Goal: Answer question/provide support: Share knowledge or assist other users

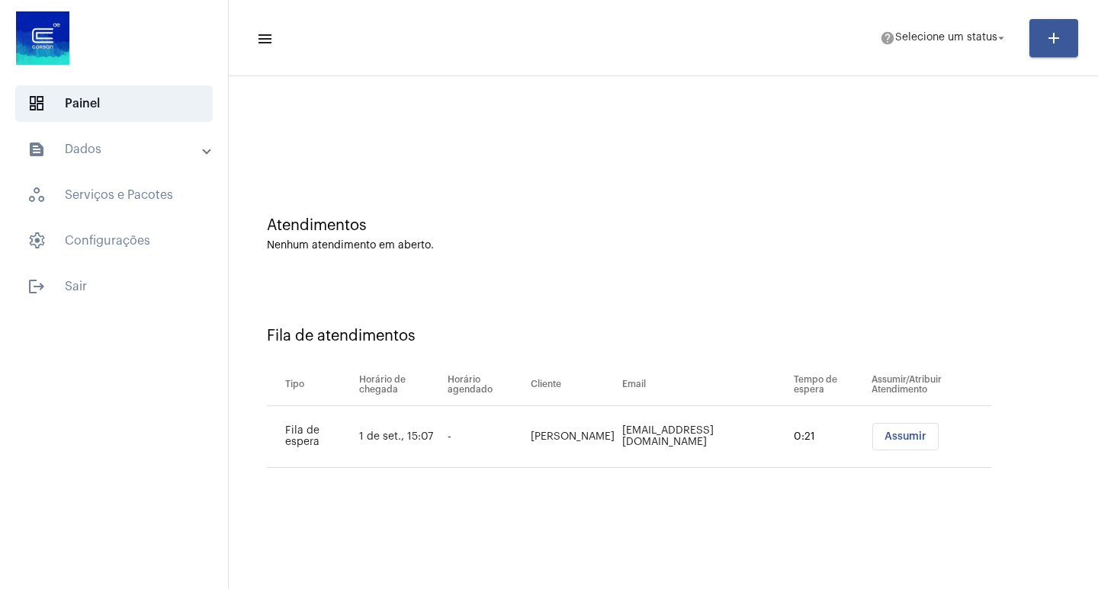
click at [921, 436] on button "Assumir" at bounding box center [905, 436] width 66 height 27
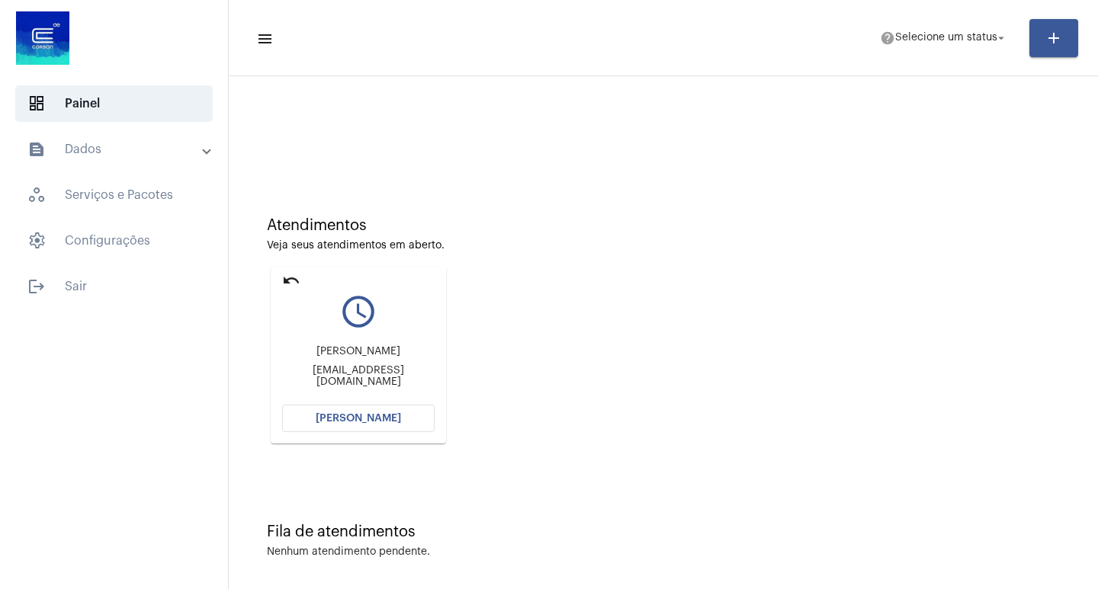
click at [400, 421] on button "[PERSON_NAME]" at bounding box center [358, 418] width 152 height 27
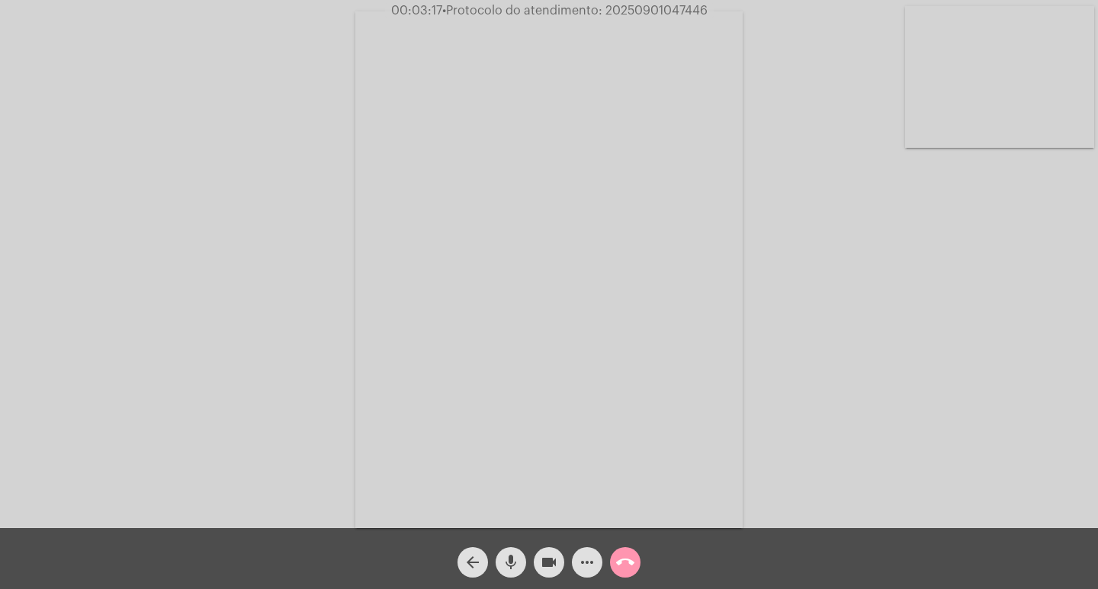
click at [579, 558] on mat-icon "more_horiz" at bounding box center [587, 562] width 18 height 18
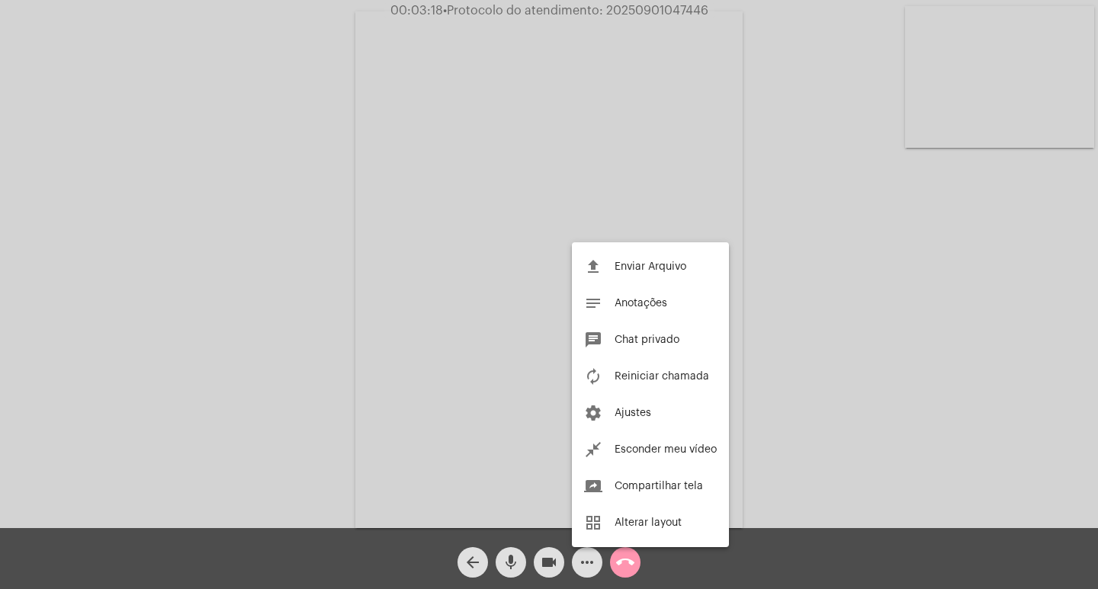
click at [142, 232] on div at bounding box center [549, 294] width 1098 height 589
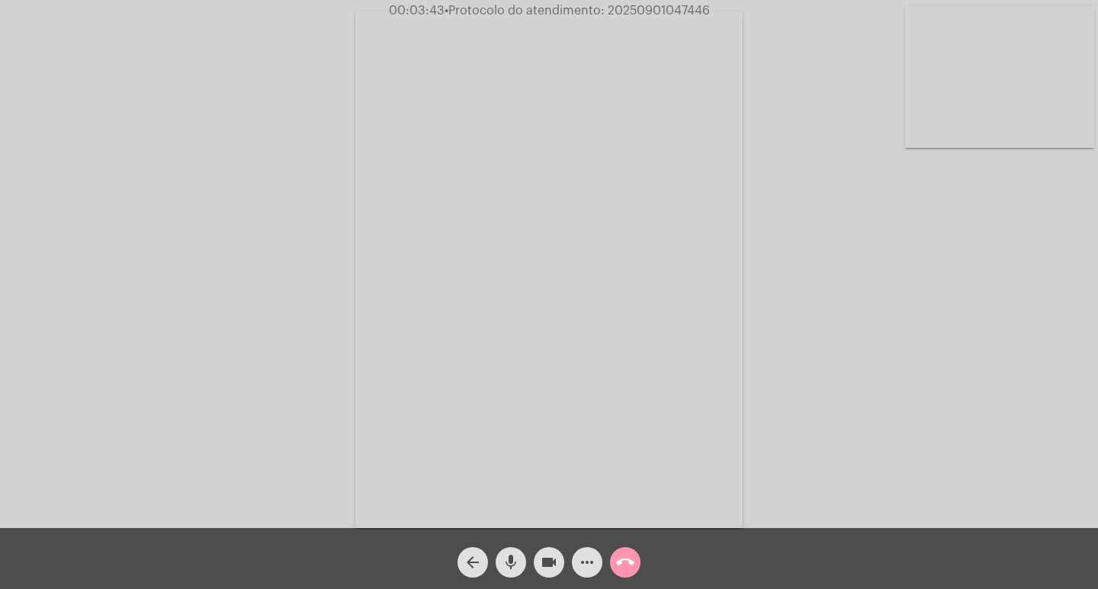
click at [499, 565] on button "mic" at bounding box center [510, 562] width 30 height 30
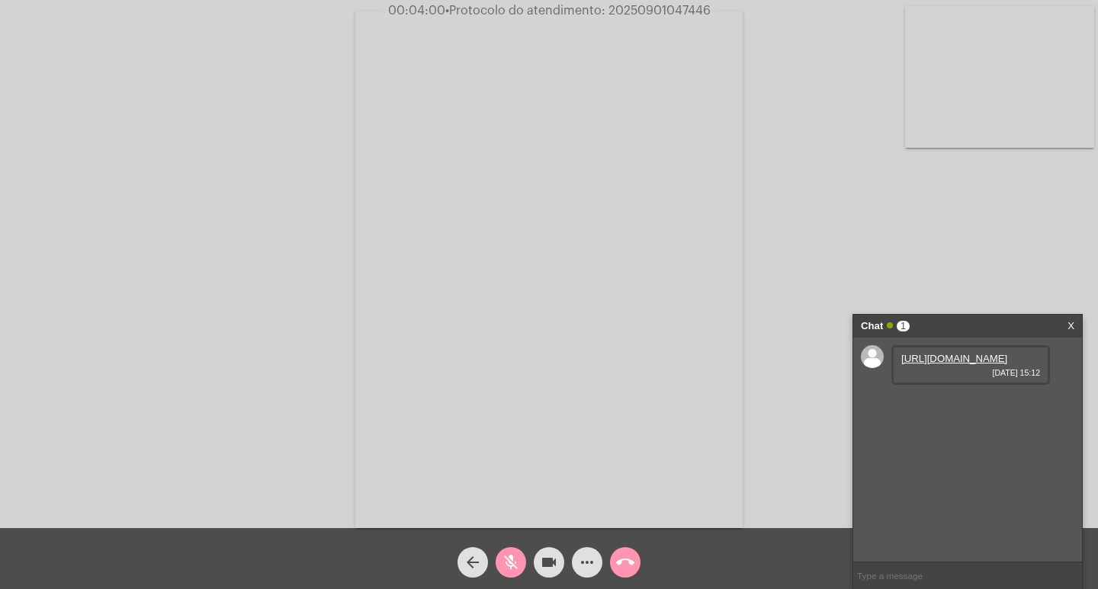
click at [930, 364] on link "https://neft-transfer-bucket.s3.amazonaws.com/temp-6ae42cff-35d6-0828-607e-3c5b…" at bounding box center [954, 358] width 106 height 11
click at [403, 566] on div "arrow_back mic_off videocam more_horiz call_end" at bounding box center [549, 558] width 1098 height 61
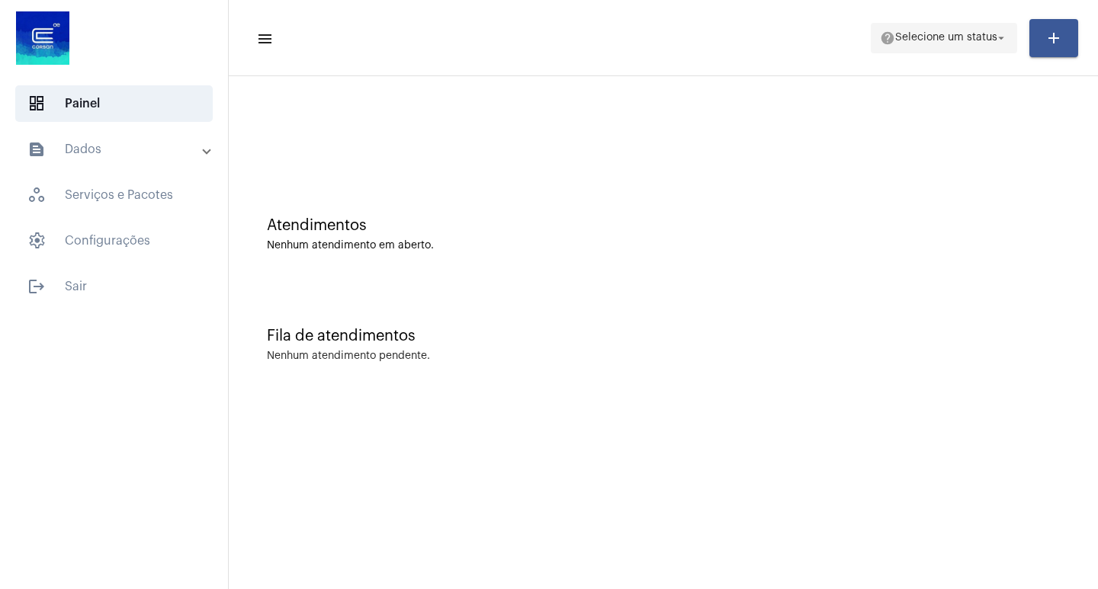
click at [891, 44] on span "help Selecione um status arrow_drop_down" at bounding box center [944, 37] width 128 height 27
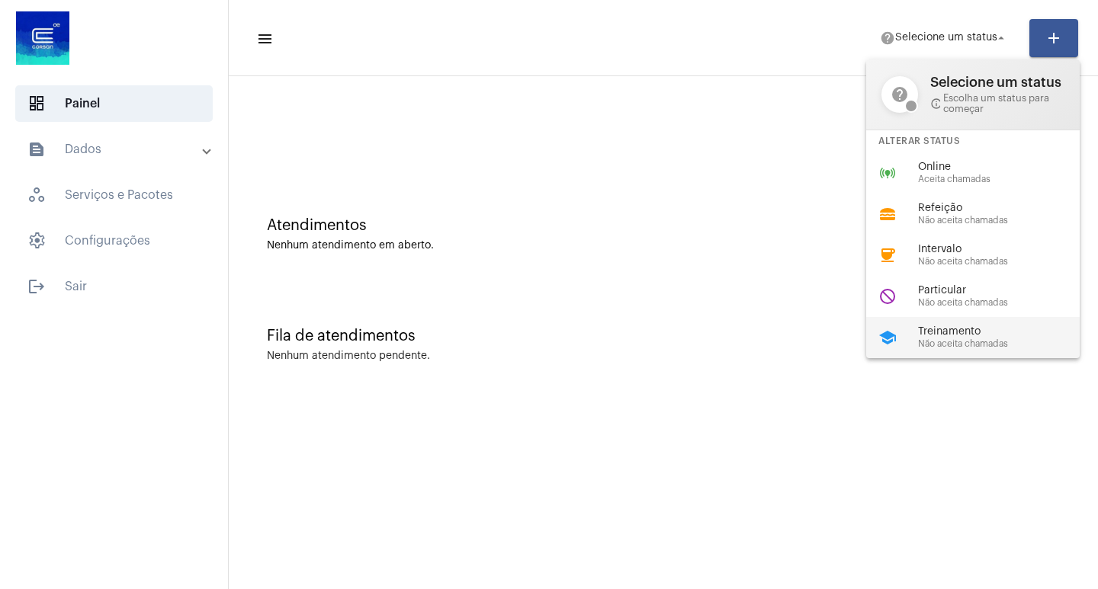
click at [970, 326] on span "Treinamento" at bounding box center [1005, 331] width 174 height 11
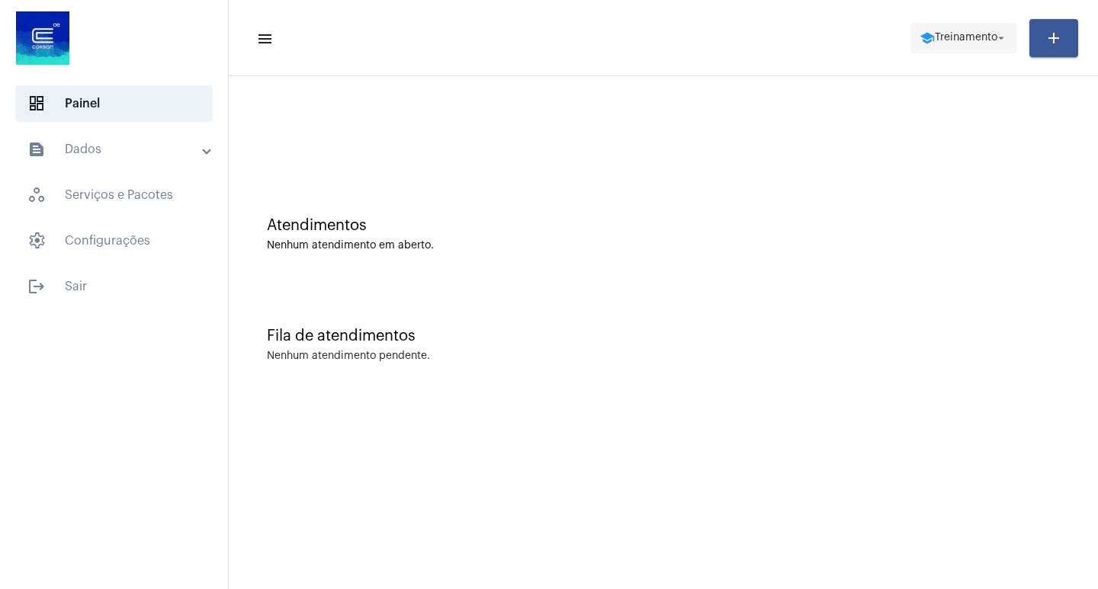
click at [966, 37] on span "Treinamento" at bounding box center [966, 38] width 63 height 11
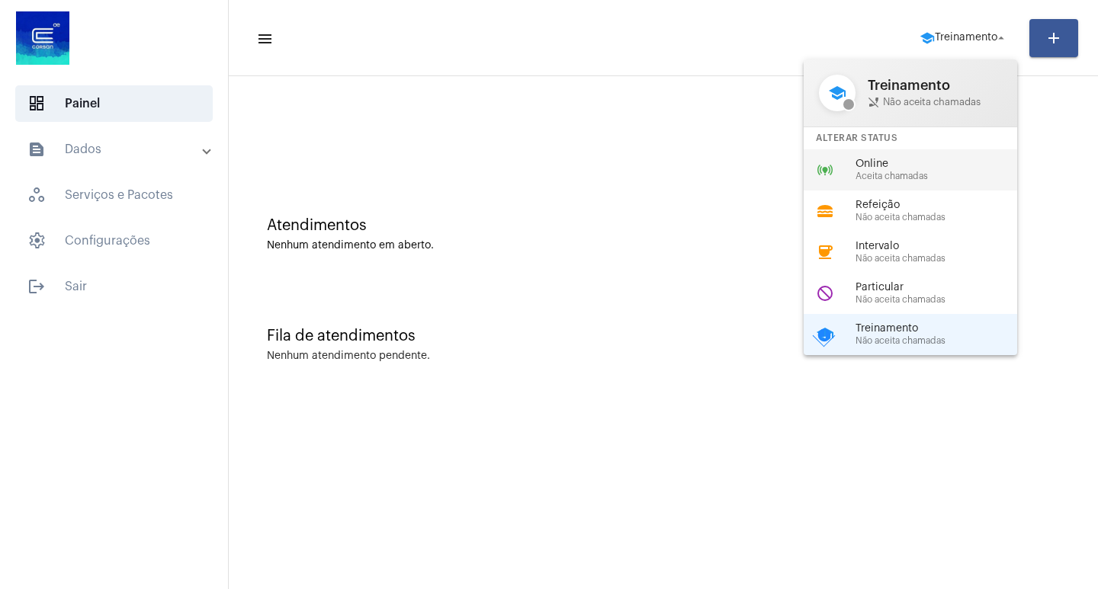
click at [878, 160] on span "Online" at bounding box center [942, 164] width 174 height 11
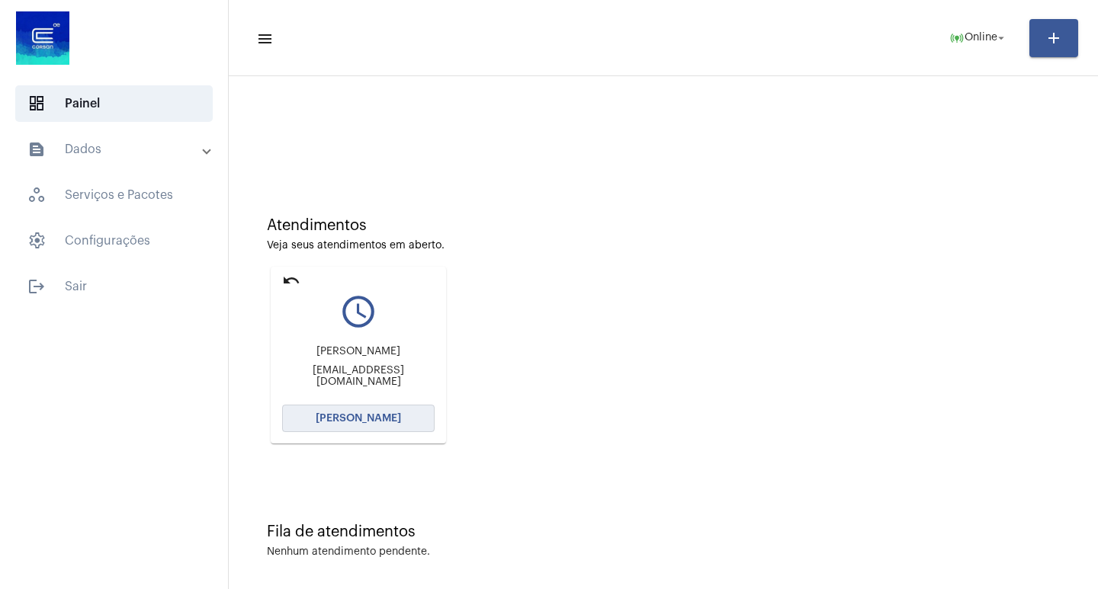
click at [355, 418] on span "[PERSON_NAME]" at bounding box center [358, 418] width 85 height 11
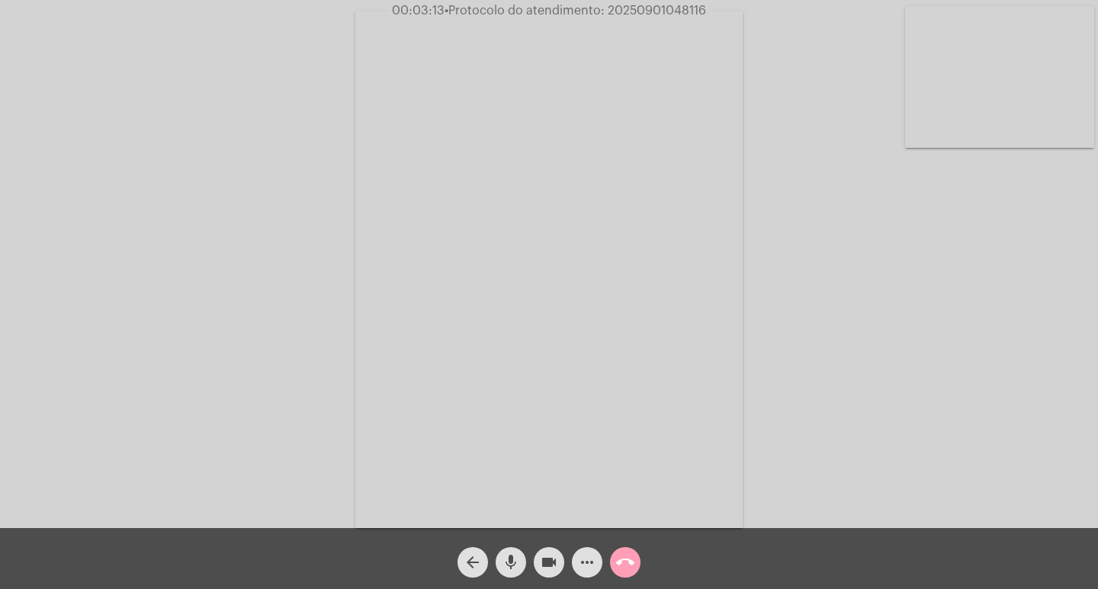
click at [634, 565] on button "call_end" at bounding box center [625, 562] width 30 height 30
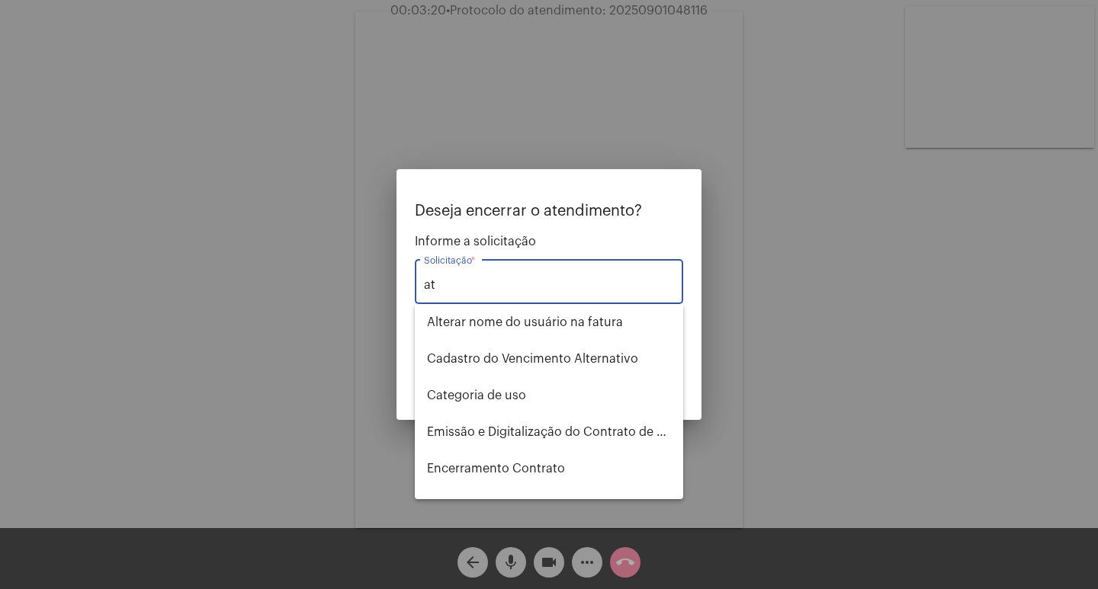
type input "a"
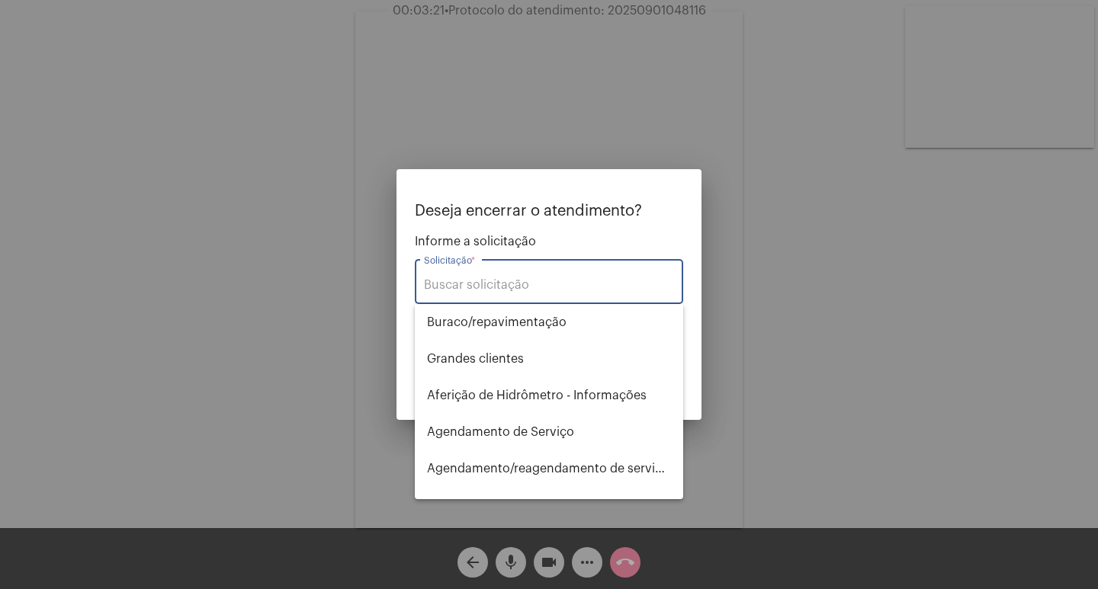
drag, startPoint x: 935, startPoint y: 400, endPoint x: 822, endPoint y: 425, distance: 114.7
click at [924, 401] on div at bounding box center [549, 294] width 1098 height 589
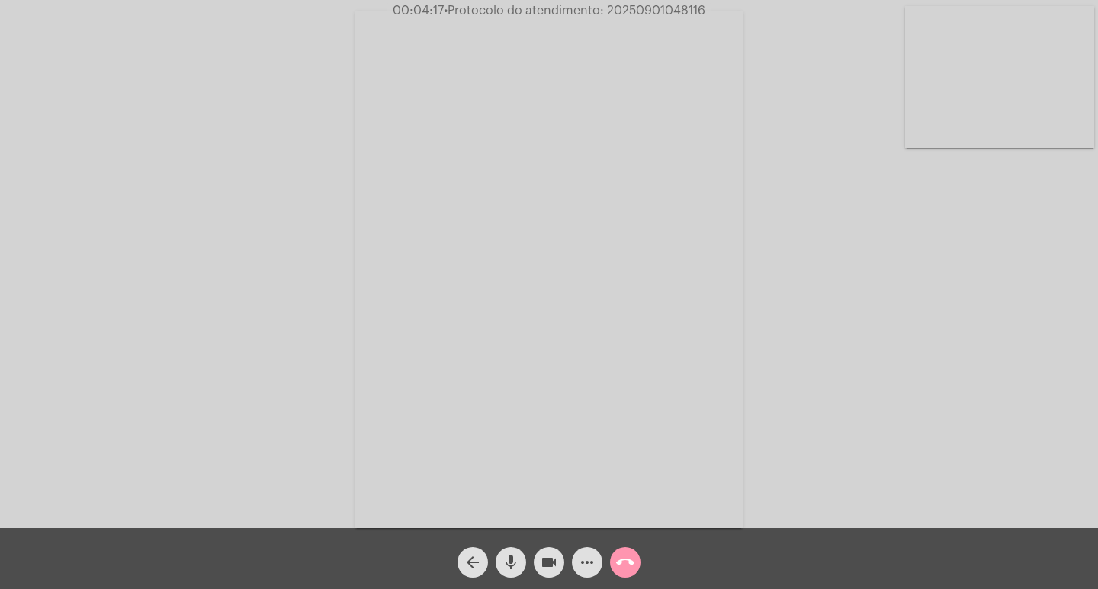
click at [508, 571] on mat-icon "mic" at bounding box center [511, 562] width 18 height 18
click at [540, 567] on mat-icon "videocam" at bounding box center [549, 562] width 18 height 18
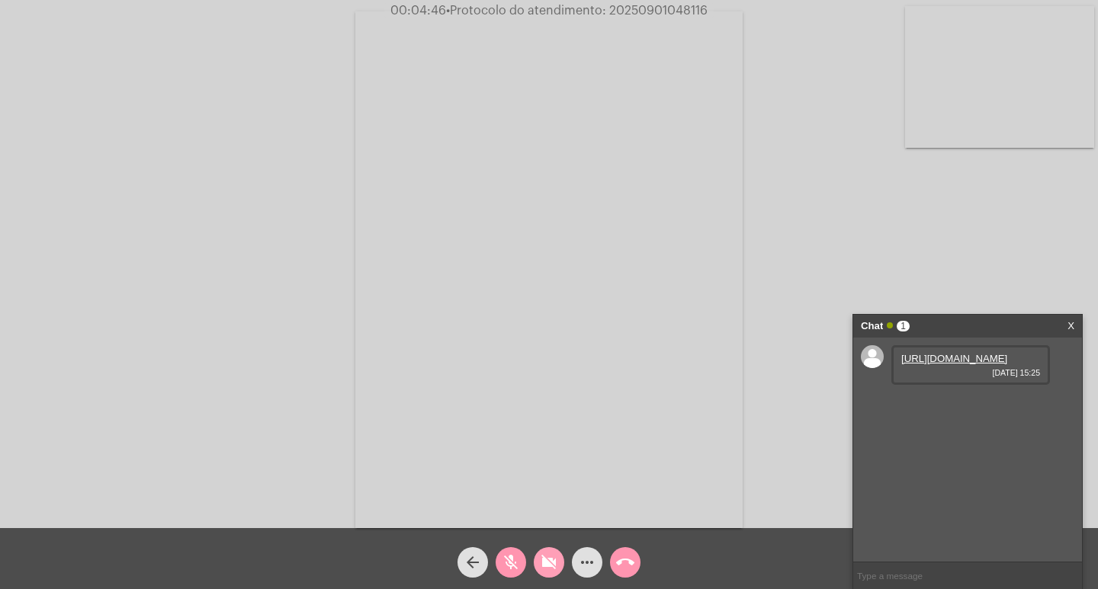
click at [540, 567] on mat-icon "videocam_off" at bounding box center [549, 562] width 18 height 18
click at [512, 556] on mat-icon "mic_off" at bounding box center [511, 562] width 18 height 18
click at [912, 364] on link "[URL][DOMAIN_NAME]" at bounding box center [954, 358] width 106 height 11
click at [636, 552] on button "call_end" at bounding box center [625, 562] width 30 height 30
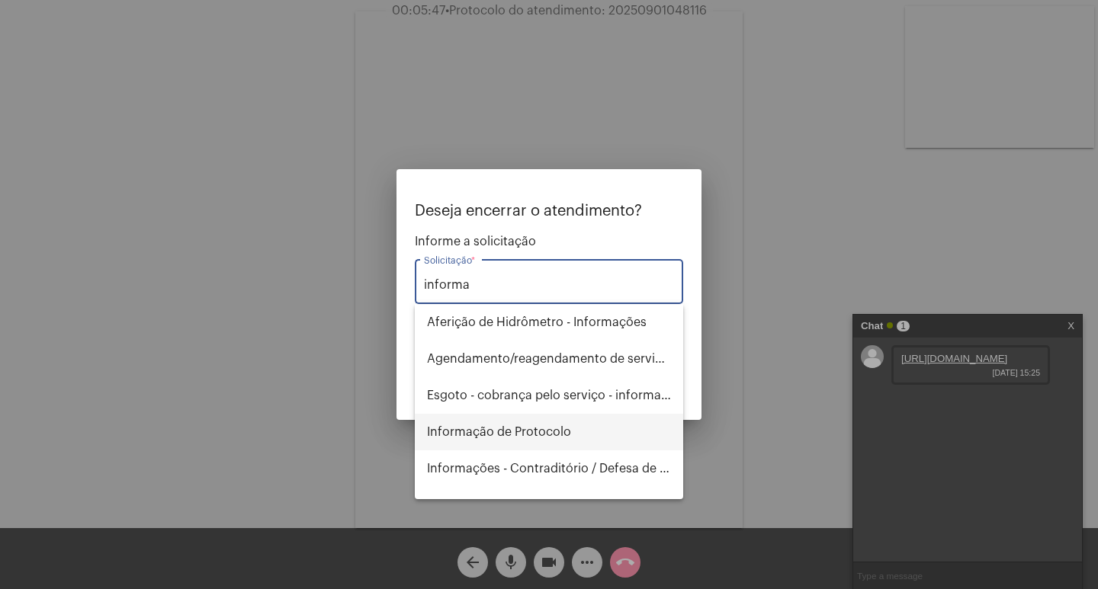
click at [573, 423] on span "Informação de Protocolo" at bounding box center [549, 432] width 244 height 37
type input "Informação de Protocolo"
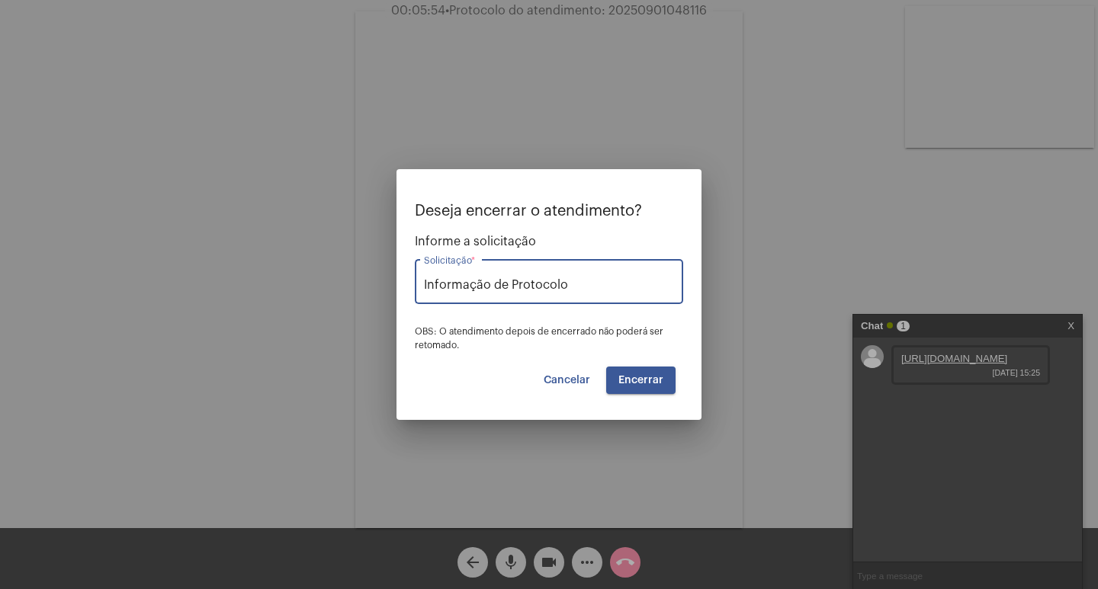
click at [650, 385] on span "Encerrar" at bounding box center [640, 380] width 45 height 11
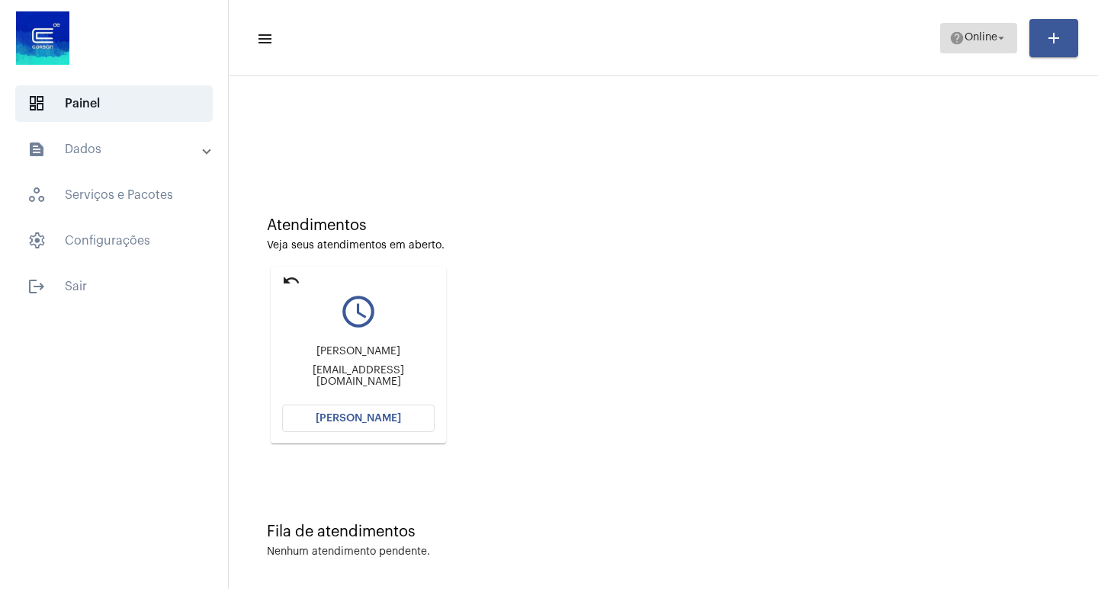
click at [976, 28] on span "help Online arrow_drop_down" at bounding box center [978, 37] width 59 height 27
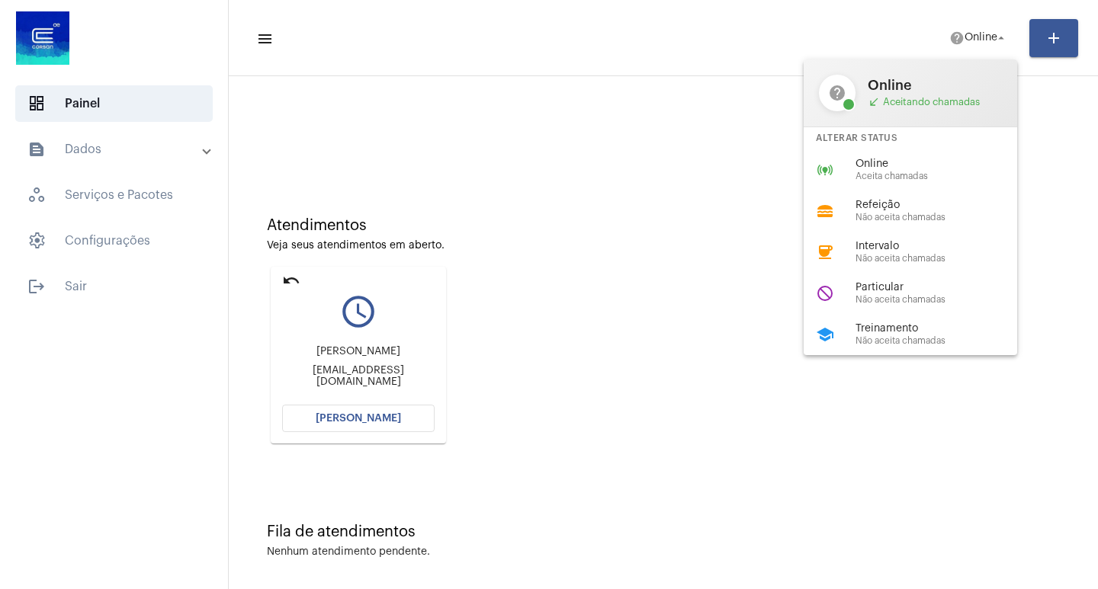
click at [279, 282] on div at bounding box center [549, 294] width 1098 height 589
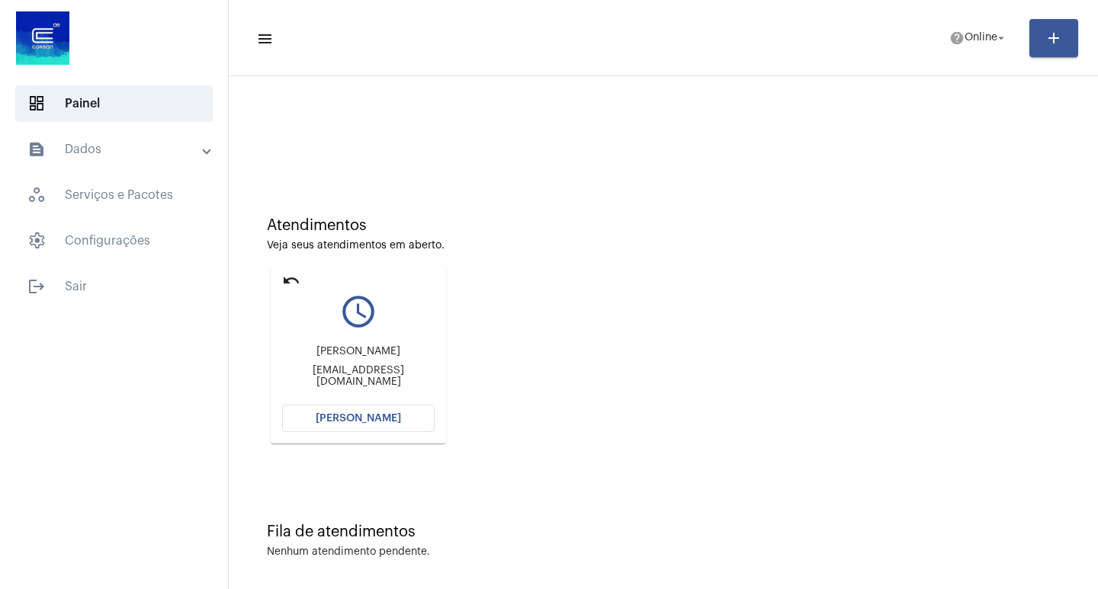
click at [281, 281] on mat-card "undo query_builder Mariana [EMAIL_ADDRESS][DOMAIN_NAME] [PERSON_NAME]" at bounding box center [358, 355] width 175 height 177
click at [284, 280] on mat-icon "undo" at bounding box center [291, 280] width 18 height 18
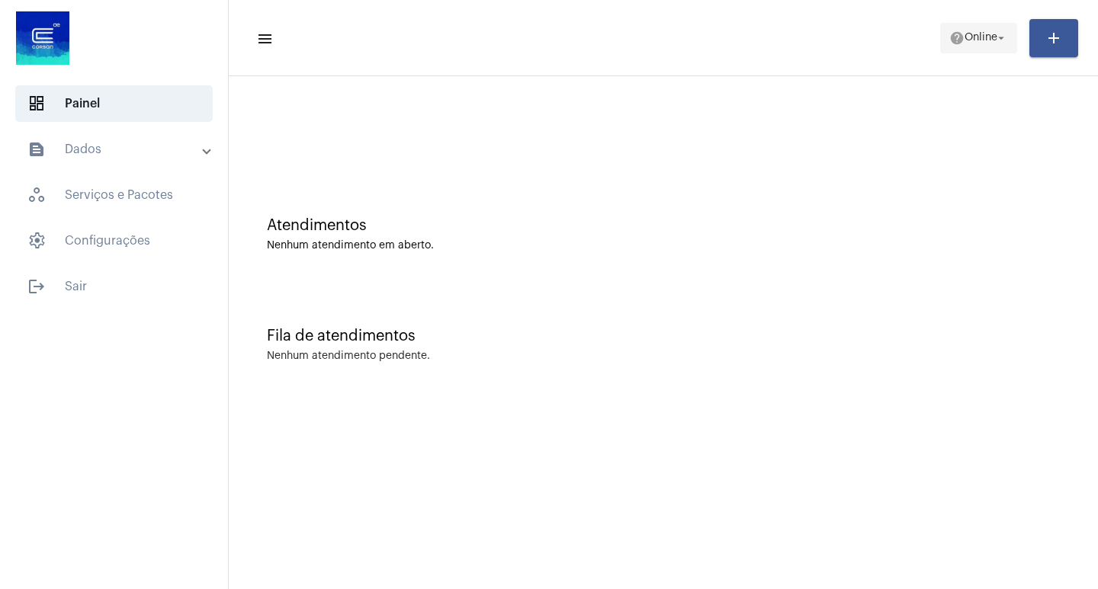
click at [976, 28] on span "help Online arrow_drop_down" at bounding box center [978, 37] width 59 height 27
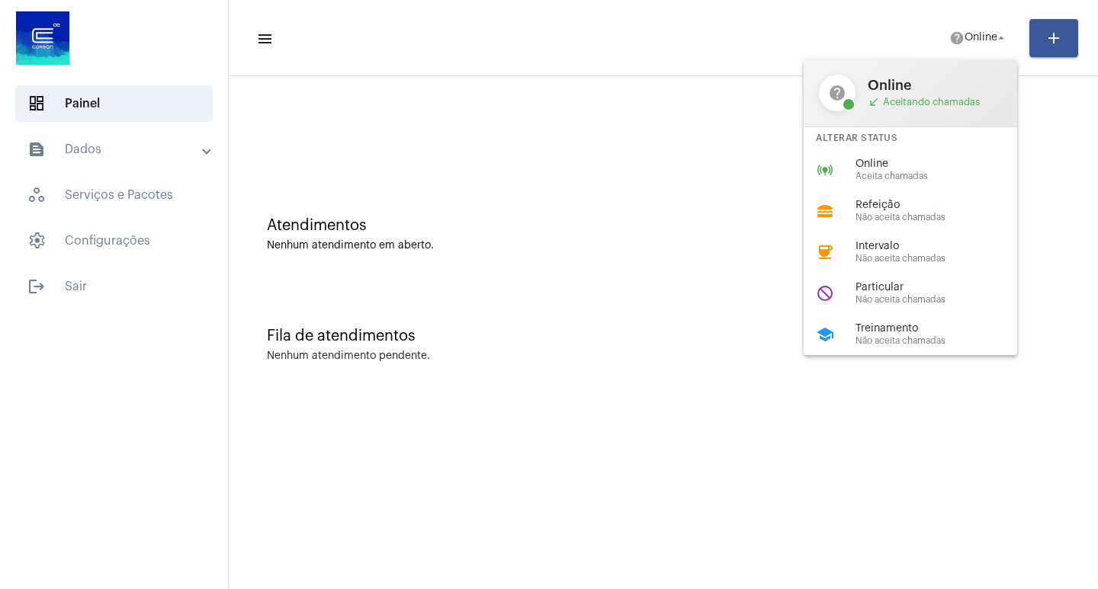
click at [902, 322] on div "school Treinamento Não aceita chamadas" at bounding box center [922, 334] width 238 height 41
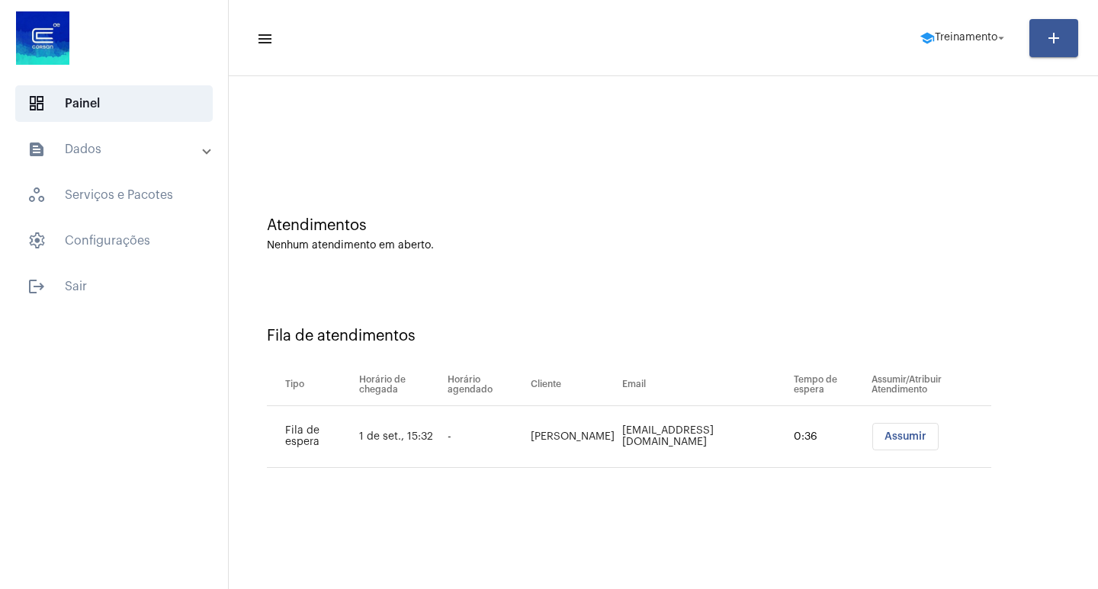
click at [926, 432] on span "Assumir" at bounding box center [905, 436] width 42 height 11
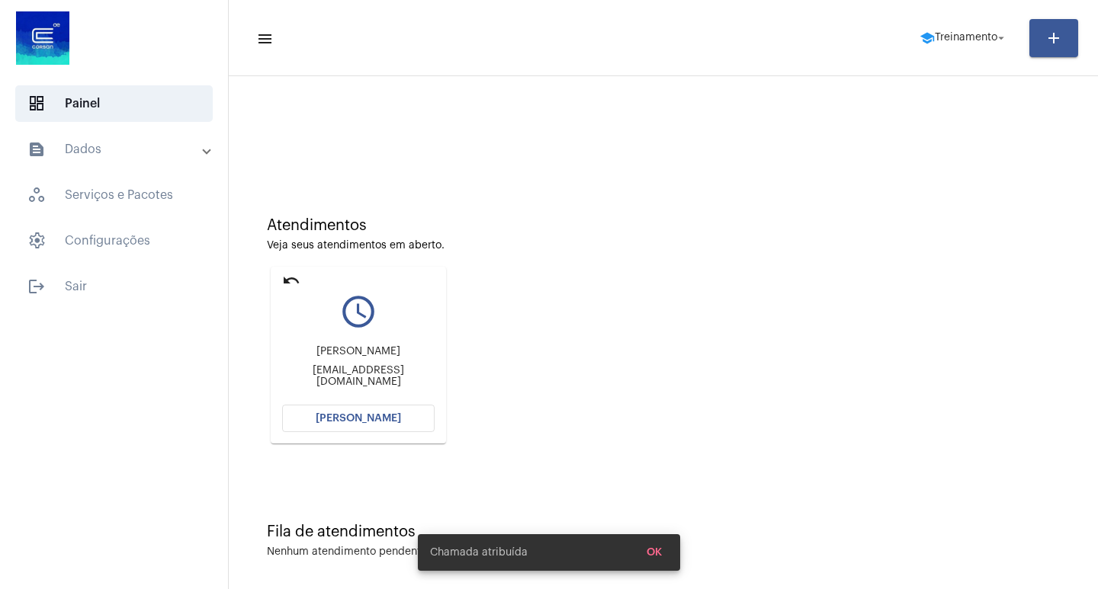
click at [338, 419] on span "[PERSON_NAME]" at bounding box center [358, 418] width 85 height 11
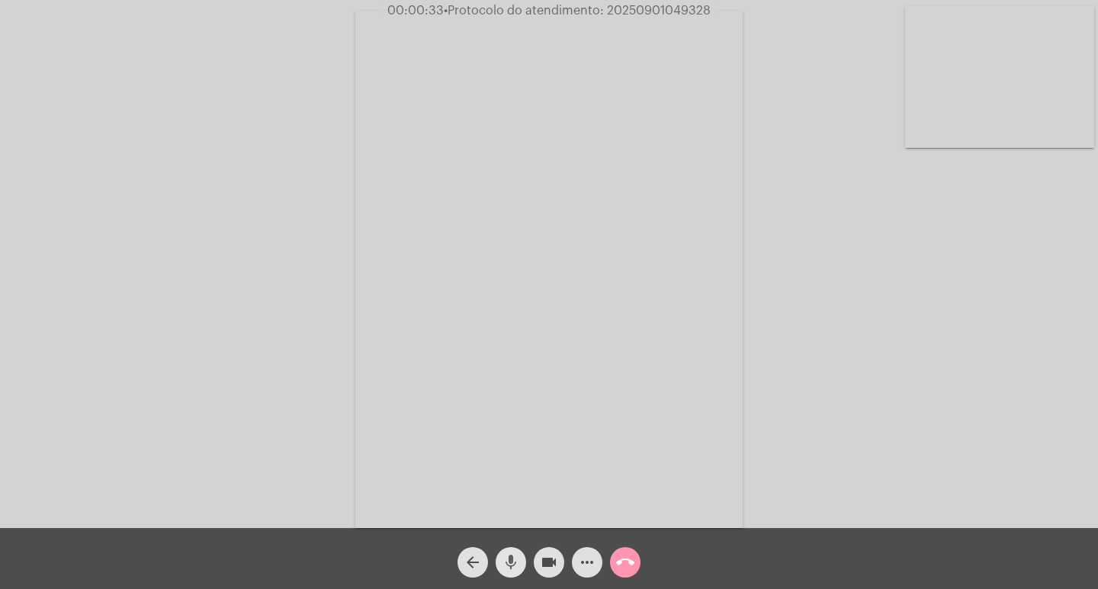
click at [514, 558] on mat-icon "mic" at bounding box center [511, 562] width 18 height 18
click at [505, 565] on mat-icon "mic_off" at bounding box center [511, 562] width 18 height 18
click at [505, 565] on mat-icon "mic" at bounding box center [511, 562] width 18 height 18
click at [543, 550] on span "videocam" at bounding box center [549, 562] width 18 height 30
click at [546, 561] on mat-icon "videocam_off" at bounding box center [549, 562] width 18 height 18
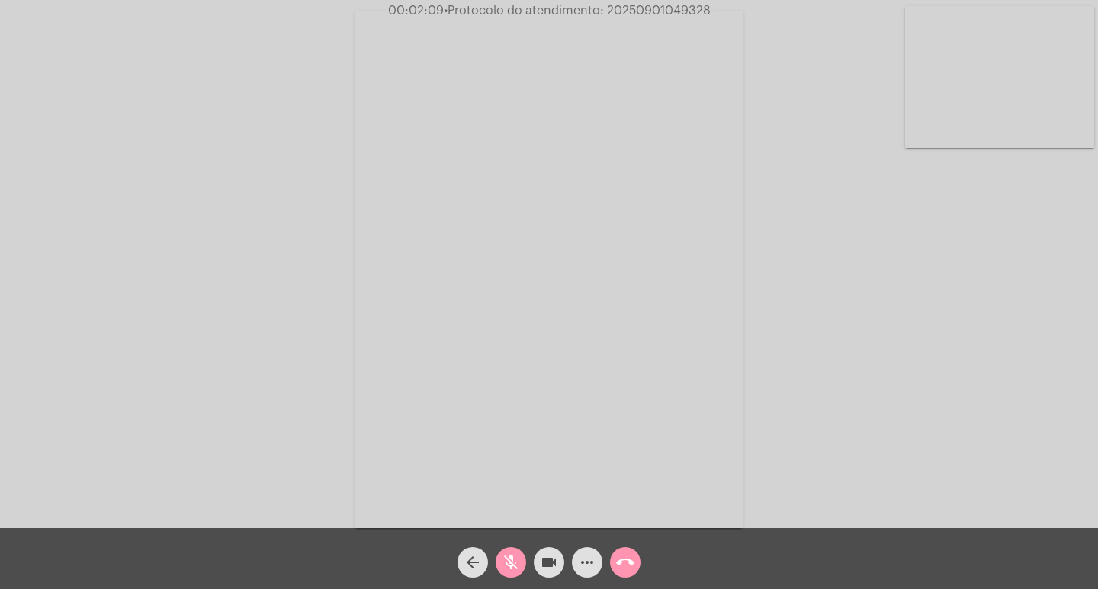
click at [503, 558] on button "mic_off" at bounding box center [510, 562] width 30 height 30
drag, startPoint x: 544, startPoint y: 553, endPoint x: 532, endPoint y: 565, distance: 16.7
click at [542, 557] on mat-icon "videocam" at bounding box center [549, 562] width 18 height 18
click at [518, 561] on mat-icon "mic" at bounding box center [511, 562] width 18 height 18
click at [553, 566] on mat-icon "videocam_off" at bounding box center [549, 562] width 18 height 18
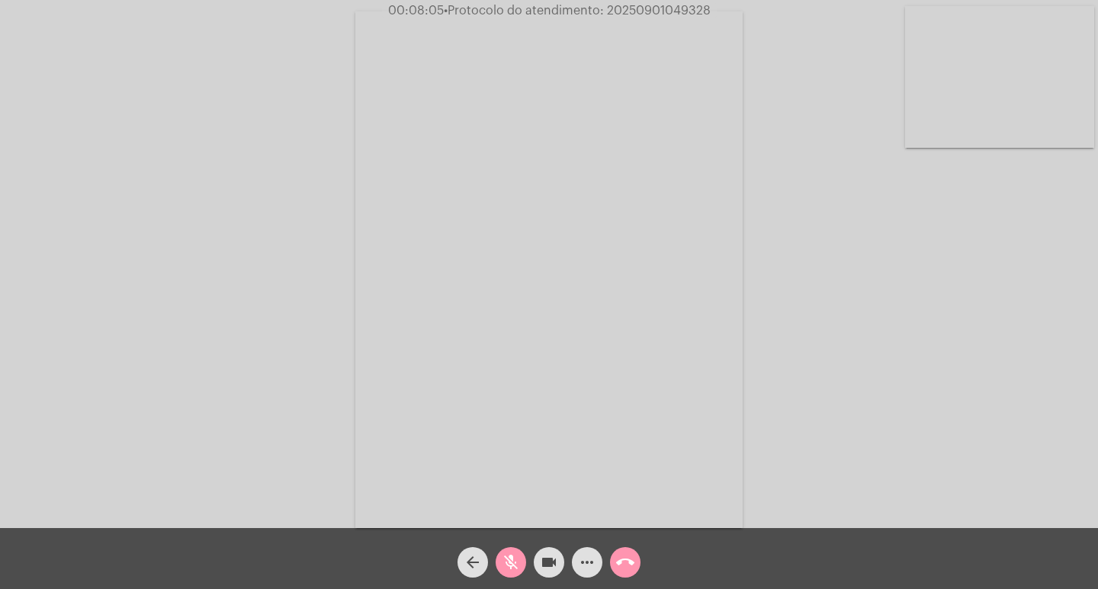
click at [511, 561] on mat-icon "mic_off" at bounding box center [511, 562] width 18 height 18
click at [584, 554] on mat-icon "more_horiz" at bounding box center [587, 562] width 18 height 18
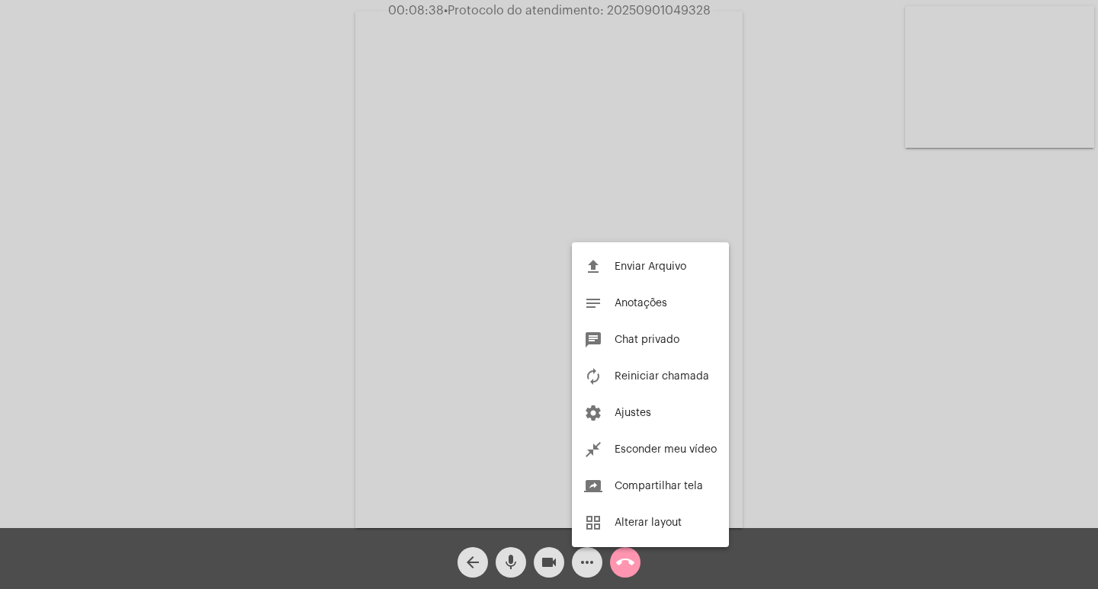
click at [971, 319] on div at bounding box center [549, 294] width 1098 height 589
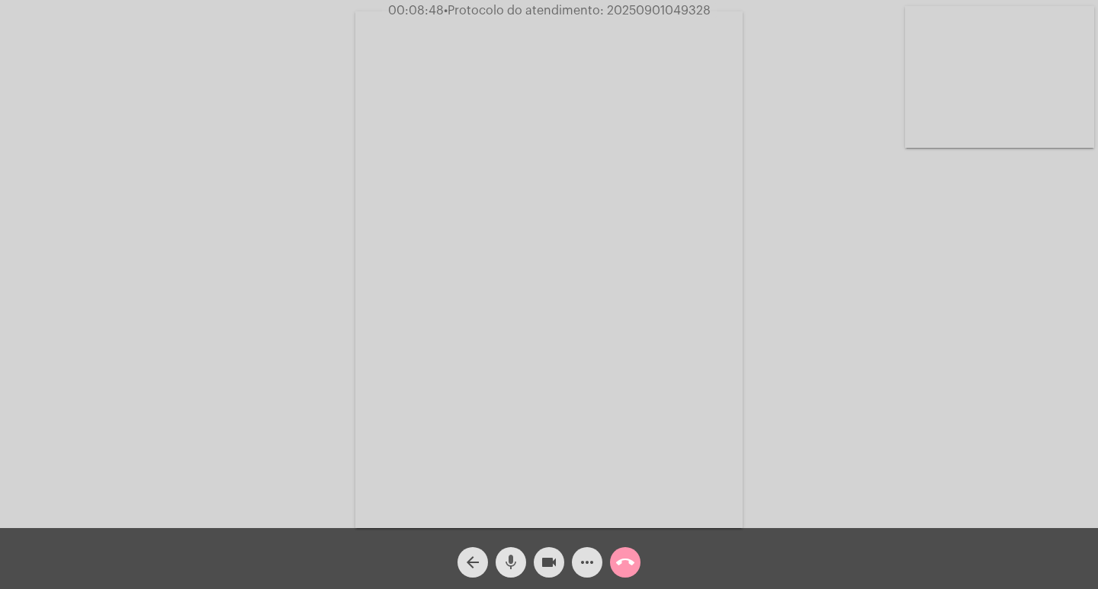
click at [502, 569] on mat-icon "mic" at bounding box center [511, 562] width 18 height 18
click at [515, 570] on mat-icon "mic_off" at bounding box center [511, 562] width 18 height 18
click at [509, 564] on mat-icon "mic" at bounding box center [511, 562] width 18 height 18
click at [545, 547] on span "videocam" at bounding box center [549, 562] width 18 height 30
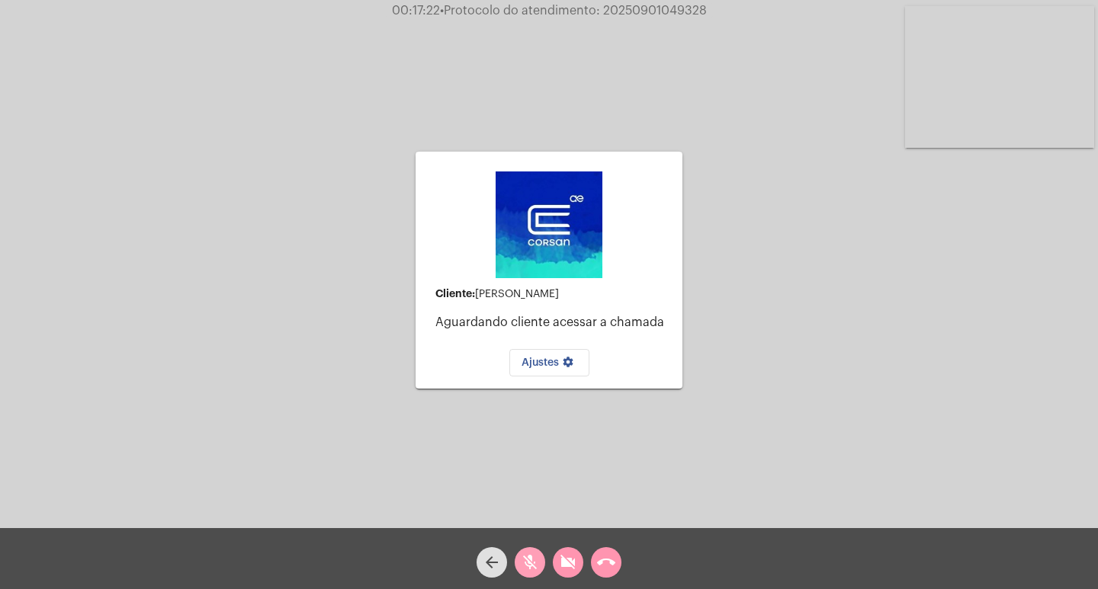
click at [527, 561] on mat-icon "mic_off" at bounding box center [530, 562] width 18 height 18
click at [564, 554] on mat-icon "videocam_off" at bounding box center [568, 562] width 18 height 18
click at [601, 566] on mat-icon "call_end" at bounding box center [606, 562] width 18 height 18
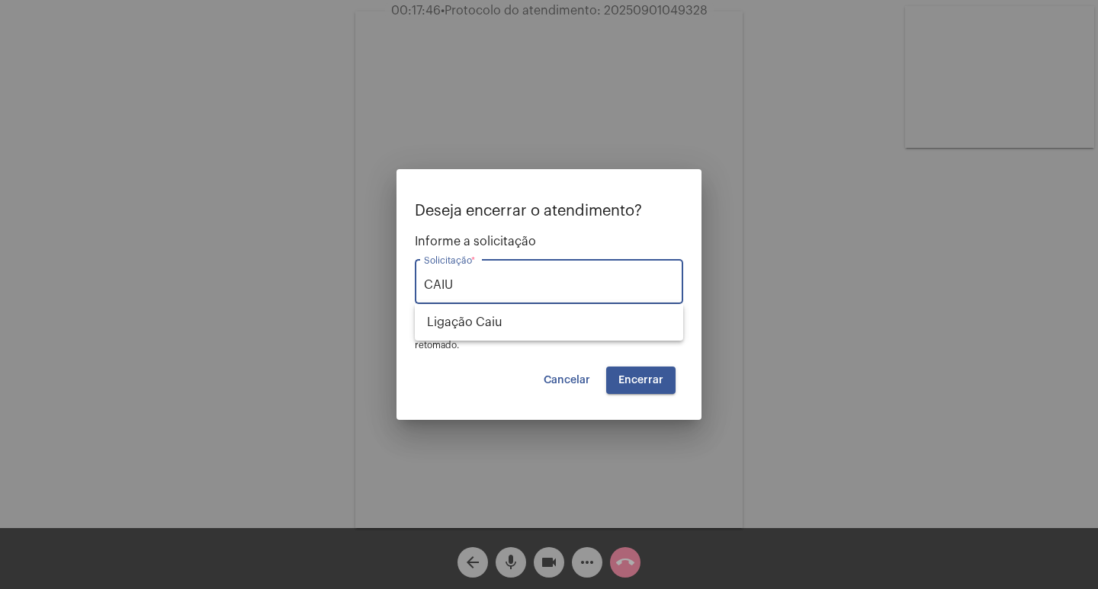
type input "CAIU"
click at [576, 386] on button "Cancelar" at bounding box center [566, 380] width 71 height 27
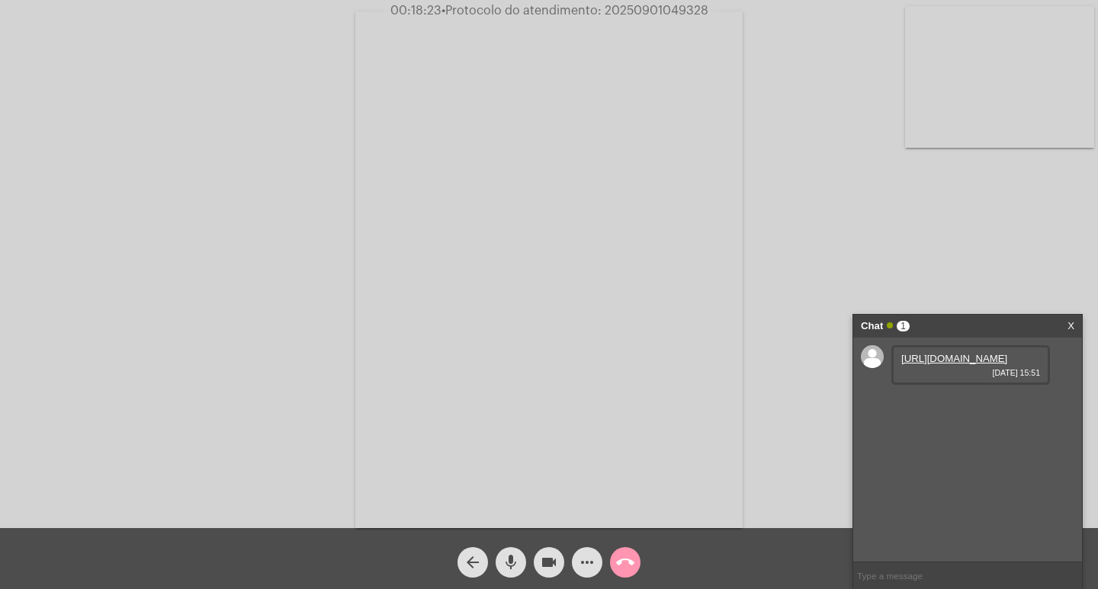
click at [513, 569] on mat-icon "mic" at bounding box center [511, 562] width 18 height 18
click at [909, 364] on link "[URL][DOMAIN_NAME]" at bounding box center [954, 358] width 106 height 11
click at [509, 552] on span "mic_off" at bounding box center [511, 562] width 18 height 30
click at [509, 552] on span "mic" at bounding box center [511, 562] width 18 height 30
click at [536, 562] on button "videocam" at bounding box center [549, 562] width 30 height 30
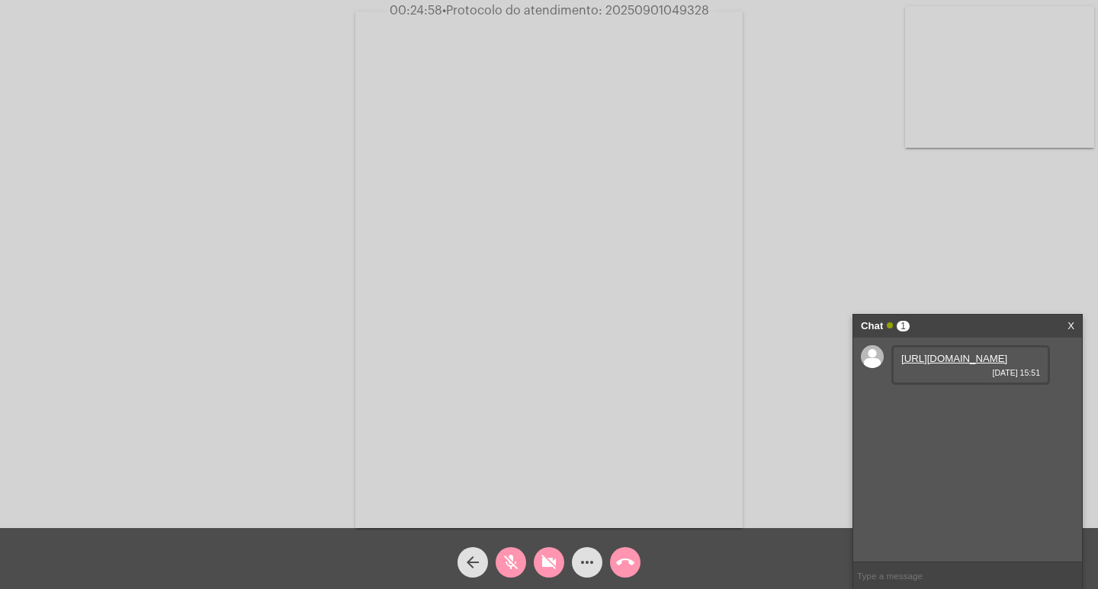
click at [536, 562] on button "videocam_off" at bounding box center [549, 562] width 30 height 30
click at [519, 562] on mat-icon "mic_off" at bounding box center [511, 562] width 18 height 18
click at [553, 565] on mat-icon "videocam" at bounding box center [549, 562] width 18 height 18
click at [553, 565] on mat-icon "videocam_off" at bounding box center [549, 562] width 18 height 18
click at [505, 562] on mat-icon "mic" at bounding box center [511, 562] width 18 height 18
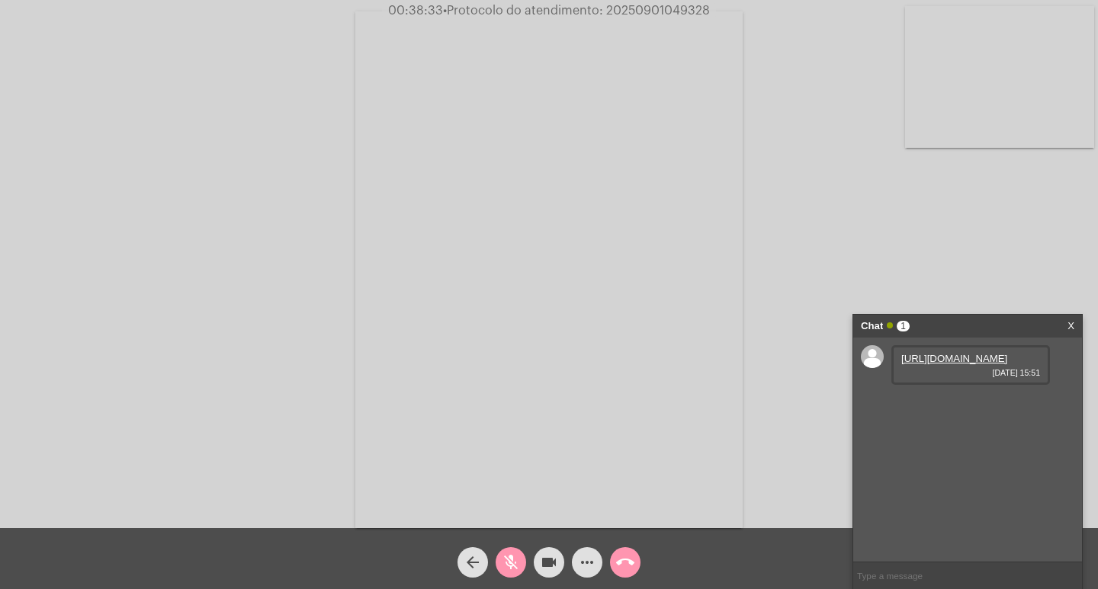
click at [505, 562] on mat-icon "mic_off" at bounding box center [511, 562] width 18 height 18
click at [503, 566] on mat-icon "mic" at bounding box center [511, 562] width 18 height 18
click at [511, 551] on span "mic_off" at bounding box center [511, 562] width 18 height 30
click at [505, 553] on span "mic" at bounding box center [511, 562] width 18 height 30
click at [502, 571] on mat-icon "mic_off" at bounding box center [511, 562] width 18 height 18
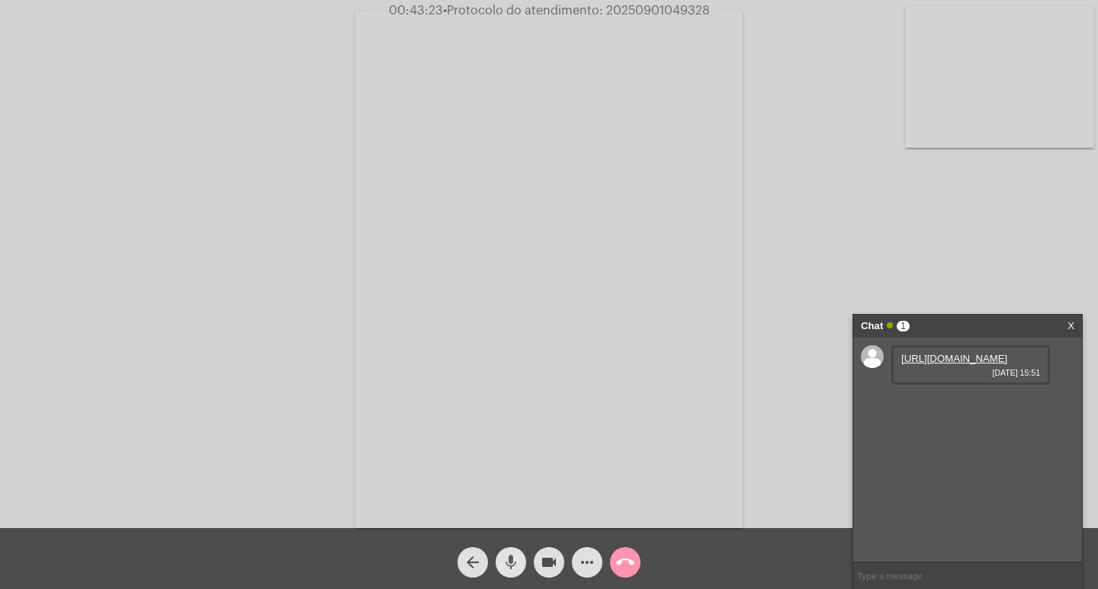
click at [503, 573] on span "mic" at bounding box center [511, 562] width 18 height 30
click at [545, 566] on mat-icon "videocam" at bounding box center [549, 562] width 18 height 18
click at [506, 556] on mat-icon "mic_off" at bounding box center [511, 562] width 18 height 18
click at [553, 563] on mat-icon "videocam_off" at bounding box center [549, 562] width 18 height 18
click at [617, 552] on span "call_end" at bounding box center [625, 562] width 18 height 30
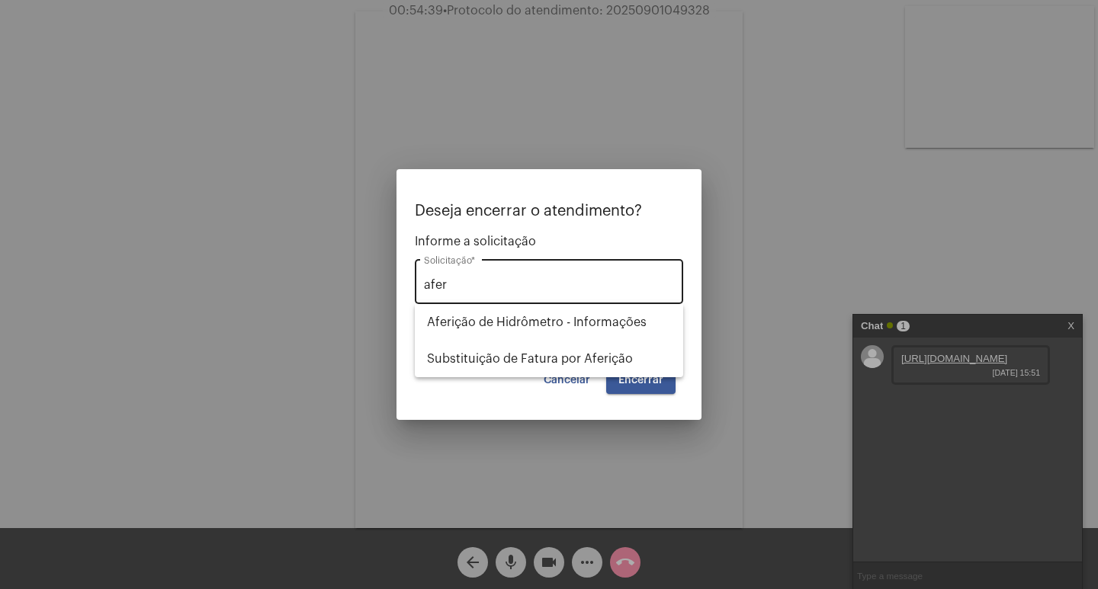
click at [536, 274] on div "afer Solicitação *" at bounding box center [549, 280] width 250 height 48
click at [535, 277] on div "afer Solicitação *" at bounding box center [549, 280] width 250 height 48
type input "a"
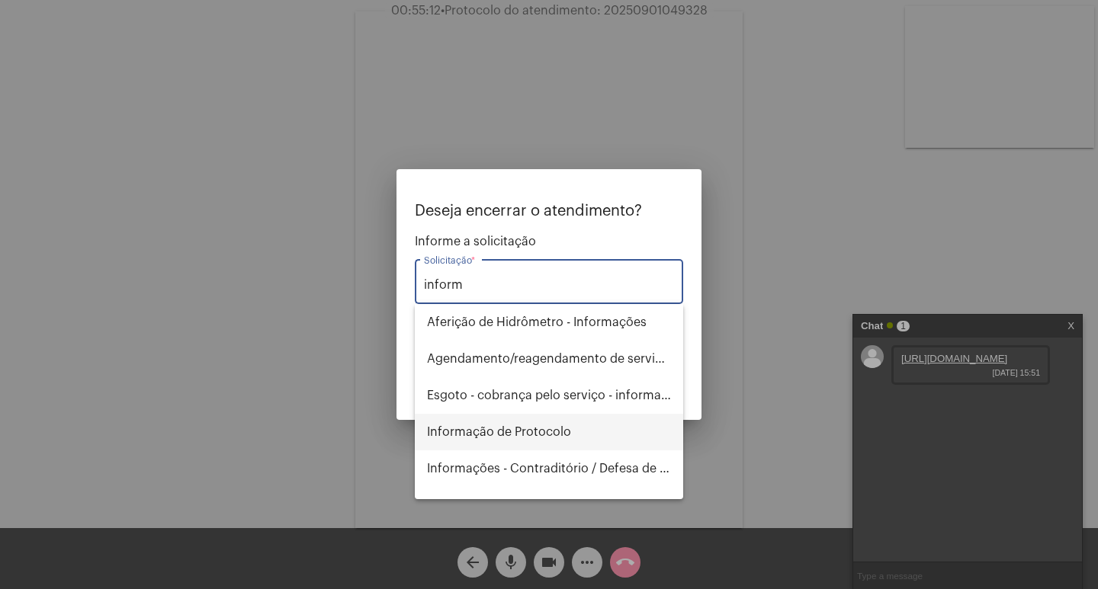
click at [577, 417] on span "Informação de Protocolo" at bounding box center [549, 432] width 244 height 37
type input "Informação de Protocolo"
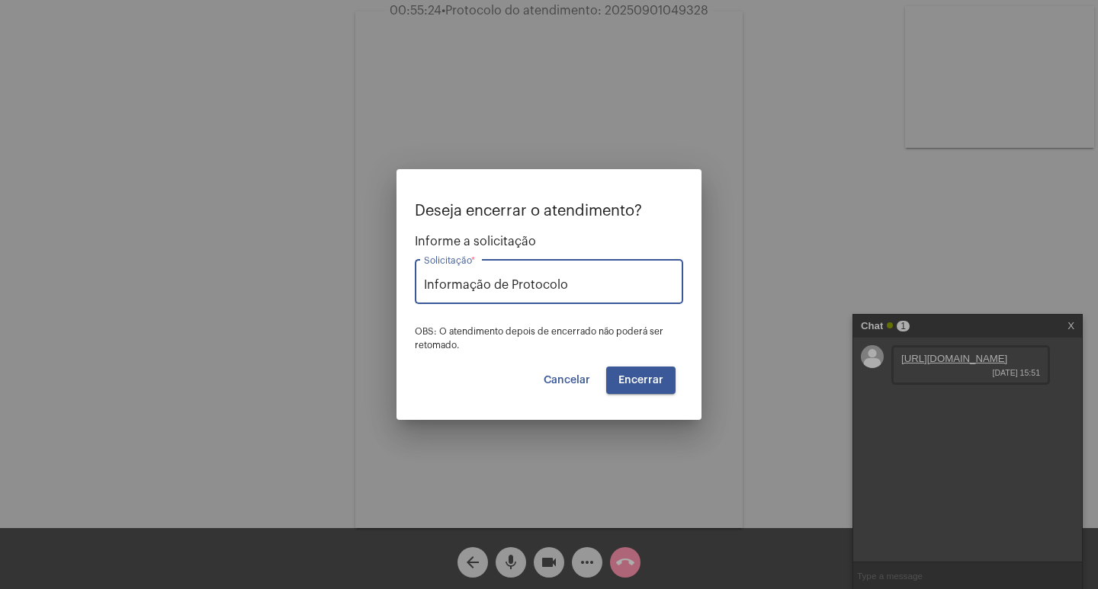
click at [641, 375] on span "Encerrar" at bounding box center [640, 380] width 45 height 11
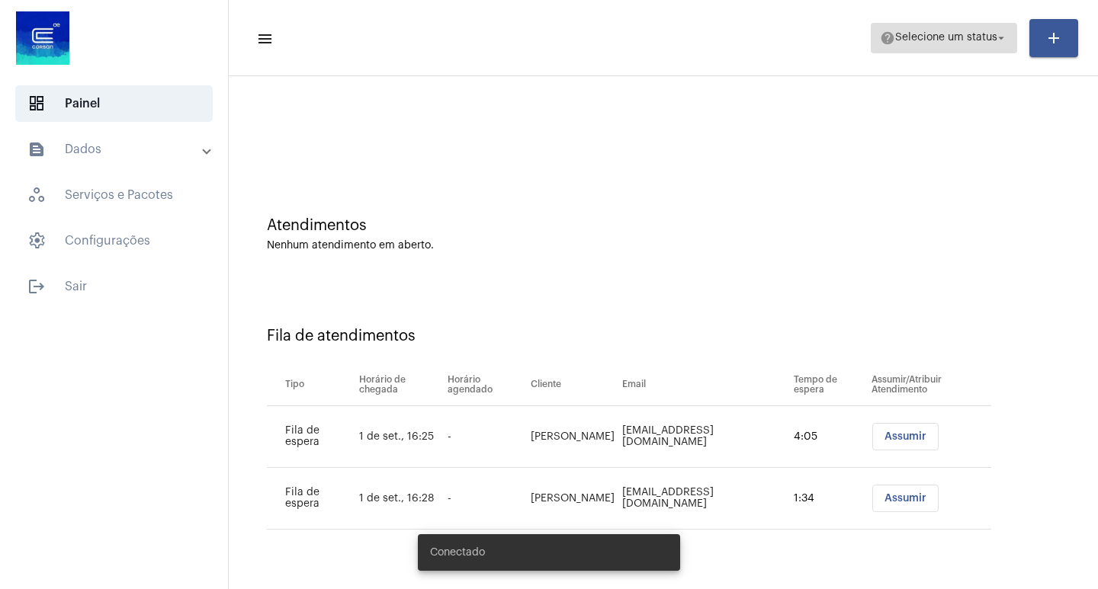
click at [937, 34] on span "Selecione um status" at bounding box center [946, 38] width 102 height 11
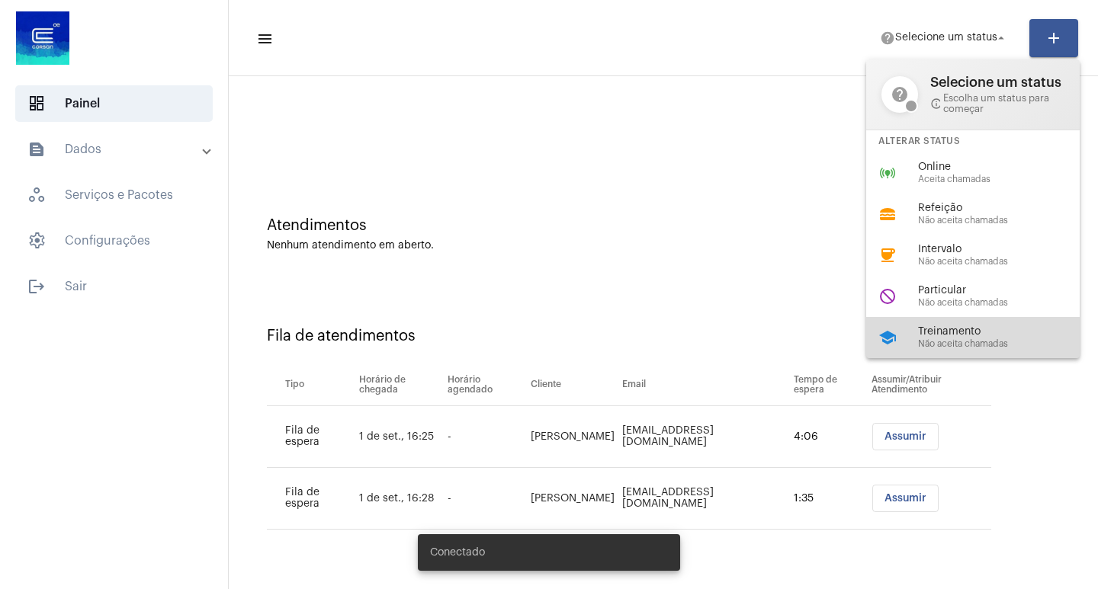
click at [942, 329] on span "Treinamento" at bounding box center [1005, 331] width 174 height 11
